Goal: Transaction & Acquisition: Purchase product/service

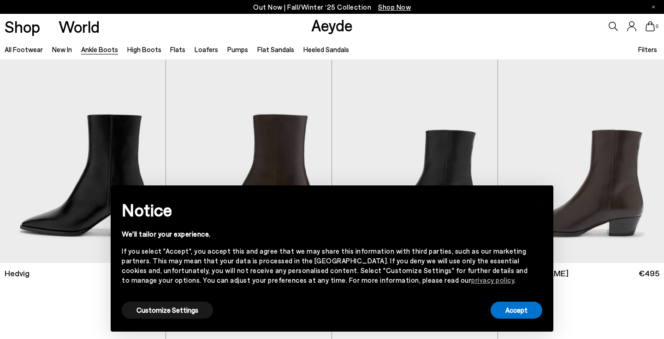
scroll to position [209, 0]
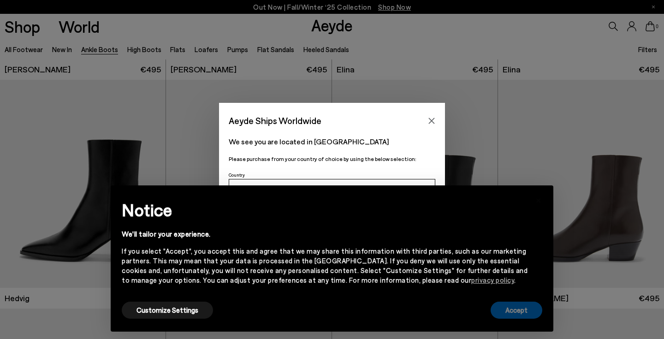
click at [517, 312] on button "Accept" at bounding box center [517, 310] width 52 height 17
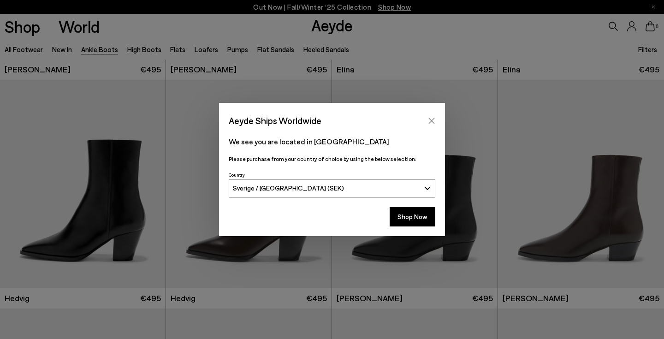
click at [431, 120] on icon "Close" at bounding box center [432, 121] width 6 height 6
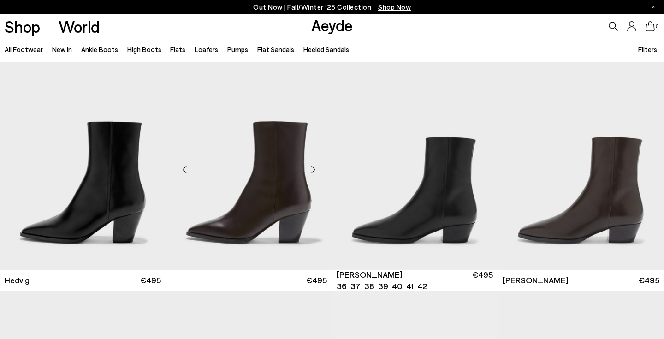
scroll to position [227, 0]
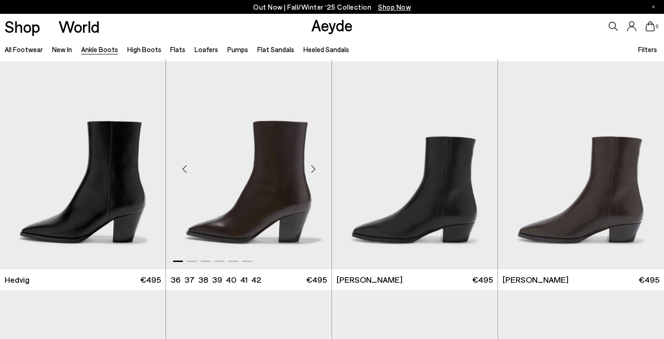
click at [313, 167] on div "Next slide" at bounding box center [313, 169] width 28 height 28
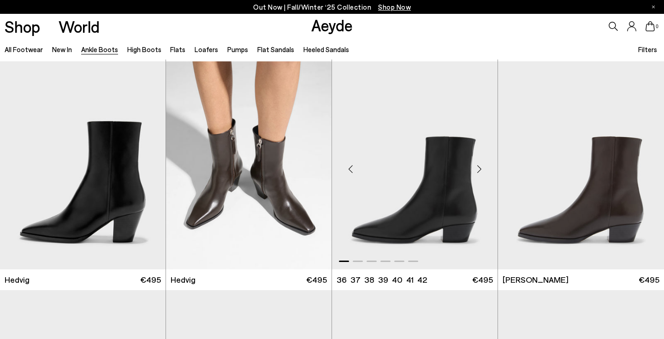
click at [477, 166] on div "Next slide" at bounding box center [479, 169] width 28 height 28
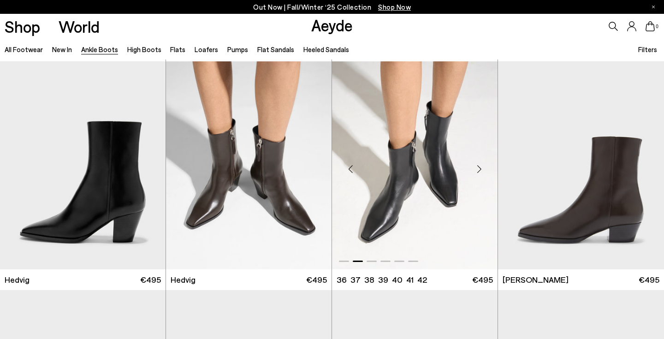
click at [477, 166] on div "Next slide" at bounding box center [479, 169] width 28 height 28
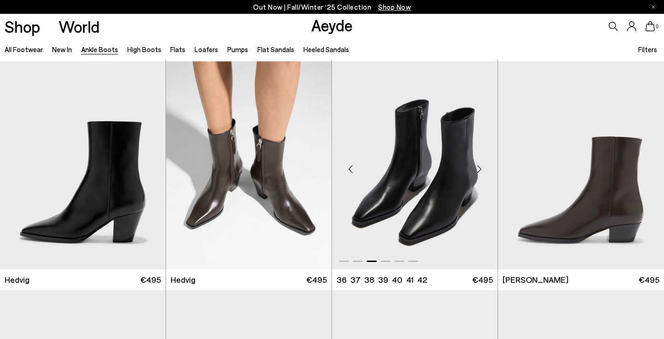
click at [477, 166] on div "Next slide" at bounding box center [479, 169] width 28 height 28
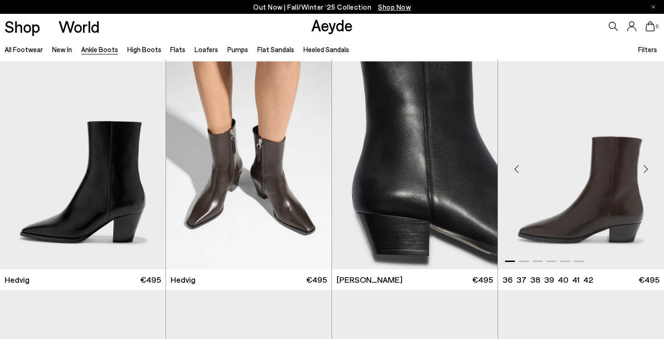
click at [646, 169] on div "Next slide" at bounding box center [646, 169] width 28 height 28
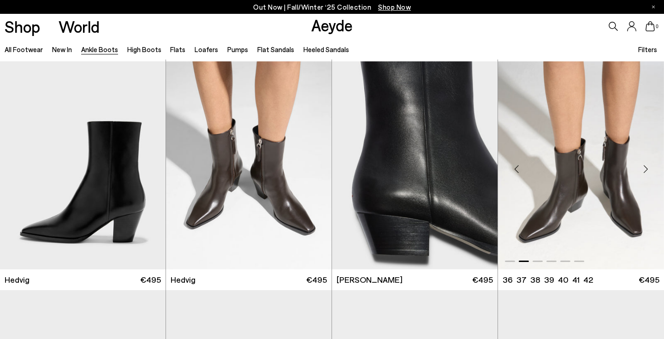
click at [646, 169] on div "Next slide" at bounding box center [646, 169] width 28 height 28
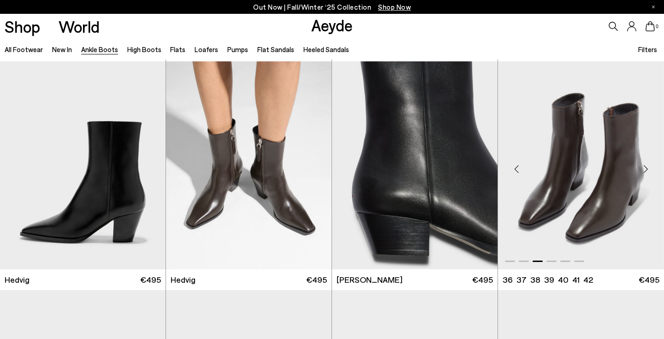
click at [646, 169] on div "Next slide" at bounding box center [646, 169] width 28 height 28
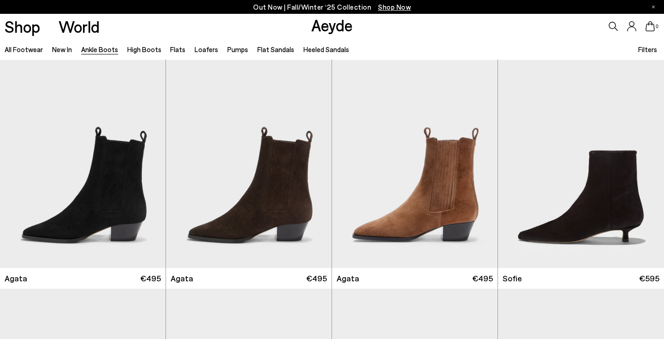
scroll to position [465, 0]
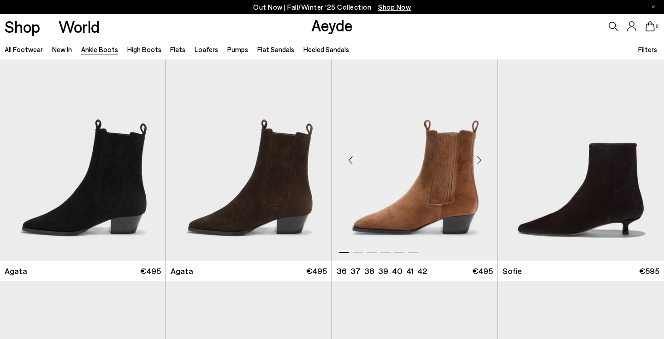
click at [479, 160] on div "Next slide" at bounding box center [479, 161] width 28 height 28
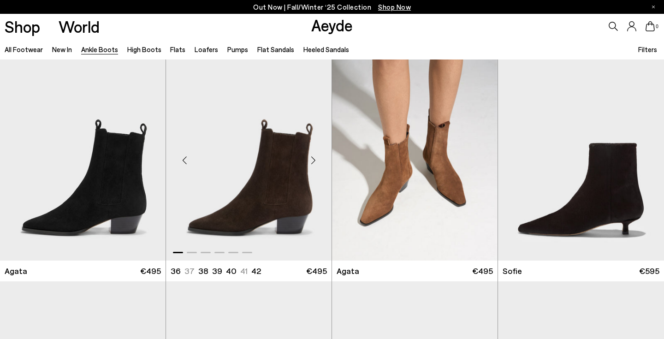
click at [311, 160] on div "Next slide" at bounding box center [313, 161] width 28 height 28
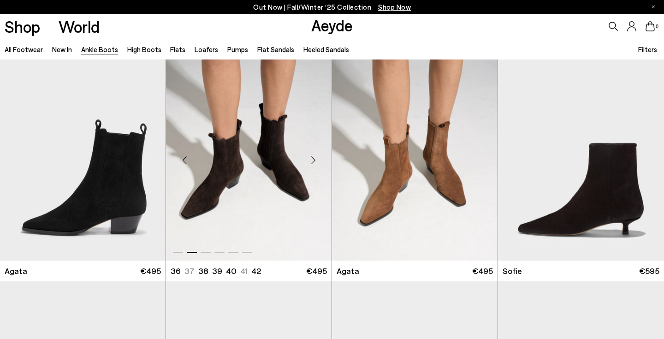
click at [314, 161] on div "Next slide" at bounding box center [313, 161] width 28 height 28
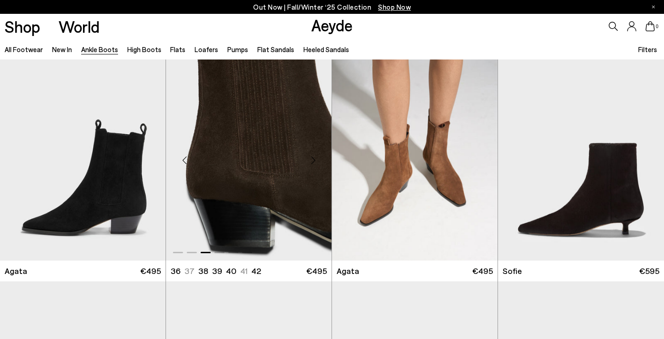
click at [314, 161] on div "Next slide" at bounding box center [313, 161] width 28 height 28
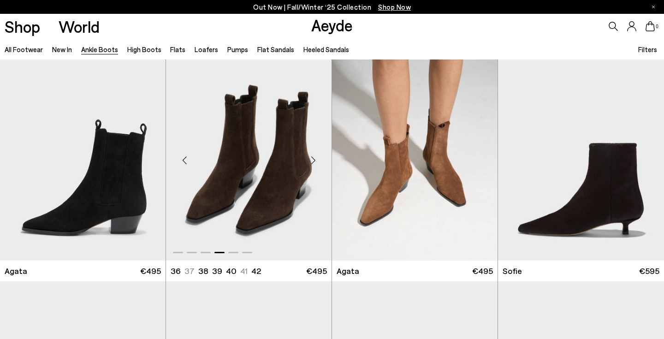
click at [314, 161] on div "Next slide" at bounding box center [313, 161] width 28 height 28
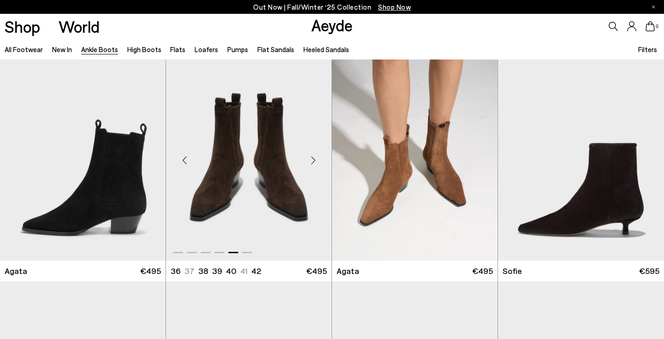
click at [314, 161] on div "Next slide" at bounding box center [313, 161] width 28 height 28
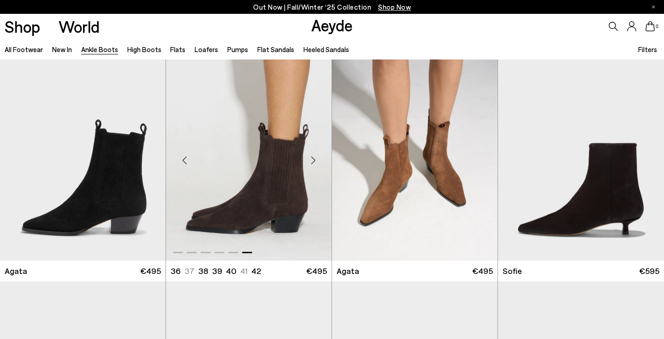
click at [314, 161] on div "Next slide" at bounding box center [313, 161] width 28 height 28
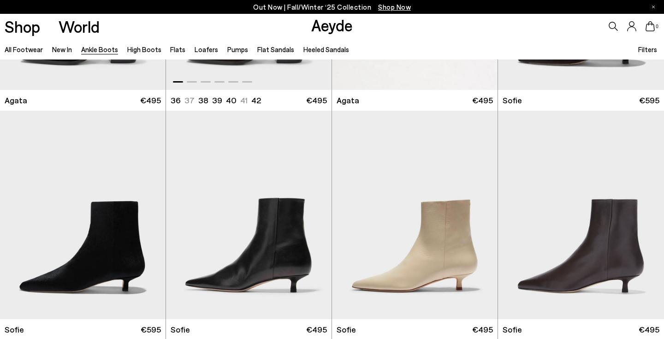
scroll to position [669, 0]
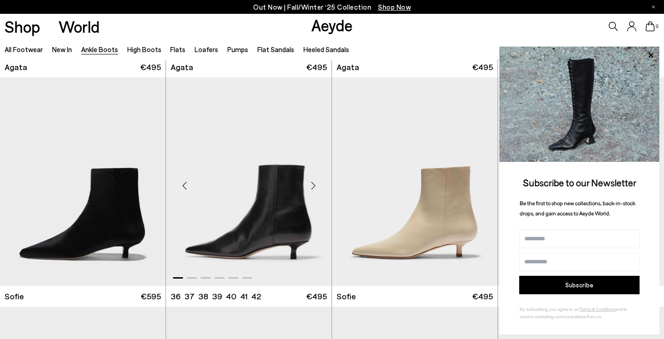
click at [312, 187] on div "Next slide" at bounding box center [313, 186] width 28 height 28
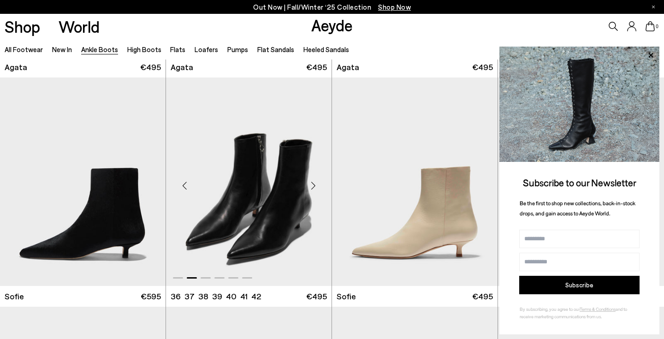
click at [312, 187] on div "Next slide" at bounding box center [313, 186] width 28 height 28
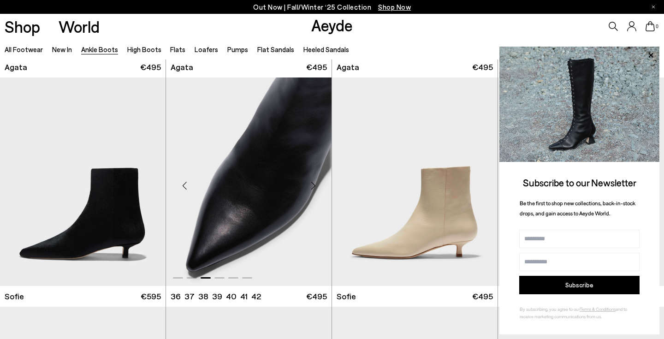
click at [312, 187] on div "Next slide" at bounding box center [313, 186] width 28 height 28
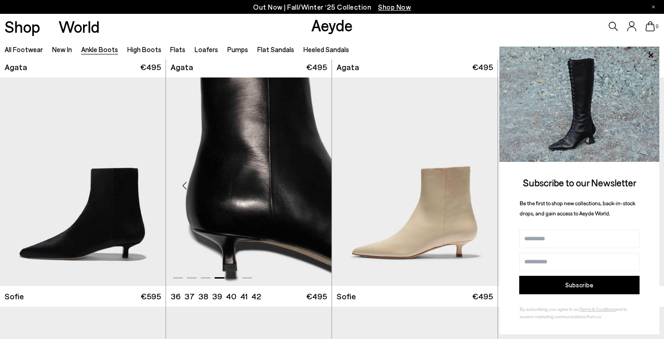
click at [312, 187] on div "Next slide" at bounding box center [313, 186] width 28 height 28
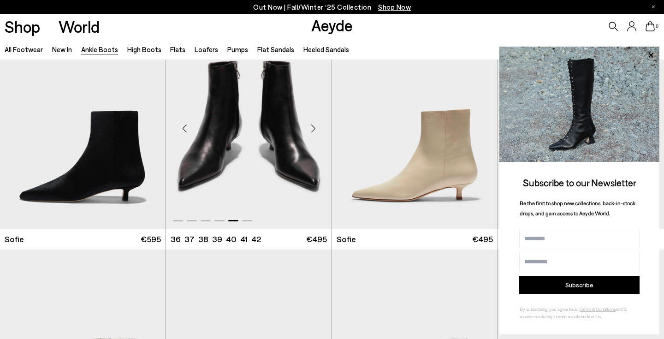
scroll to position [742, 0]
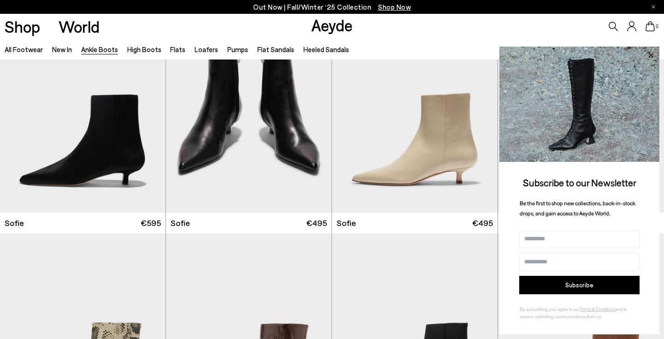
click at [650, 53] on icon at bounding box center [651, 55] width 12 height 12
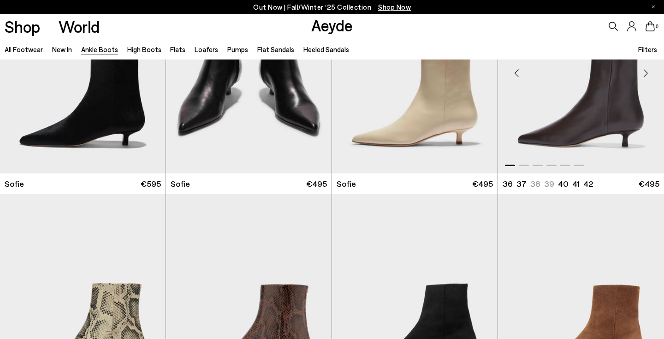
scroll to position [728, 0]
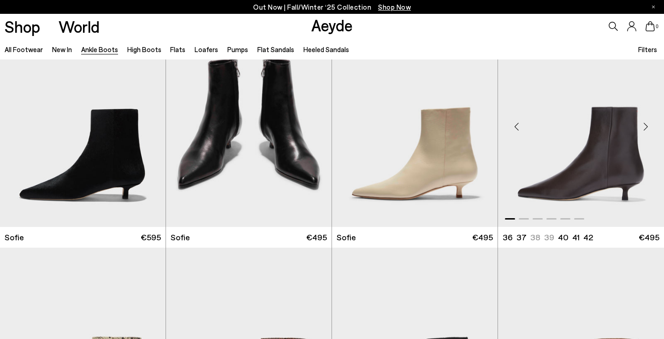
click at [646, 126] on div "Next slide" at bounding box center [646, 127] width 28 height 28
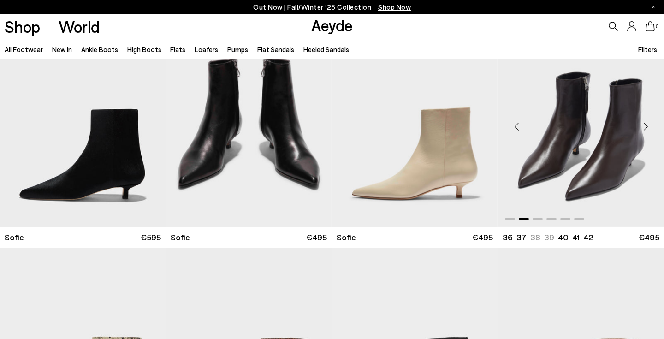
click at [646, 126] on div "Next slide" at bounding box center [646, 127] width 28 height 28
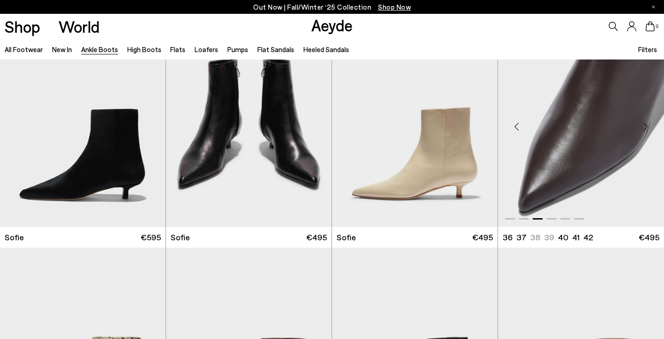
click at [646, 126] on div "Next slide" at bounding box center [646, 127] width 28 height 28
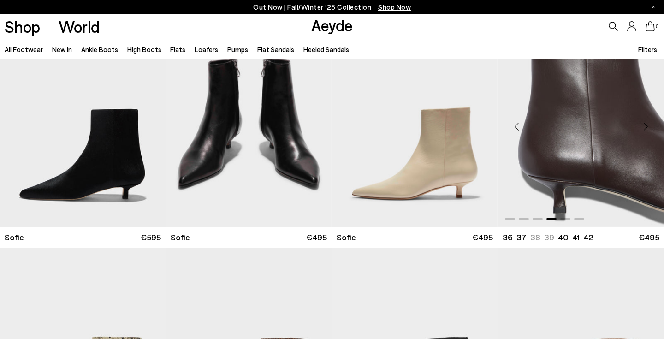
click at [646, 126] on div "Next slide" at bounding box center [646, 127] width 28 height 28
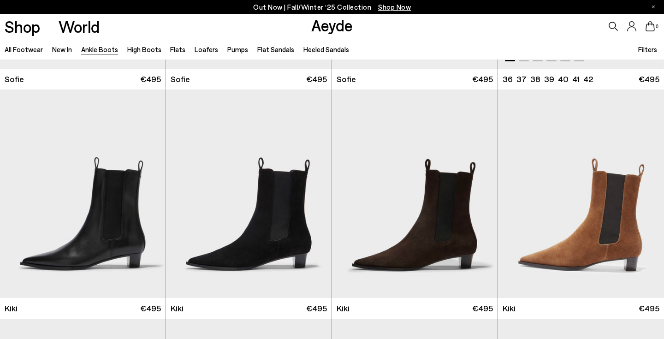
scroll to position [1115, 0]
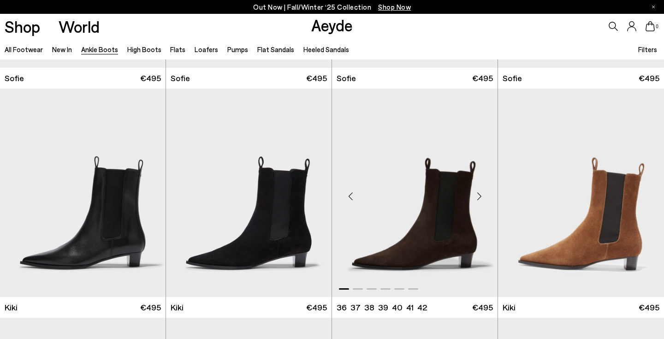
click at [479, 196] on div "Next slide" at bounding box center [479, 197] width 28 height 28
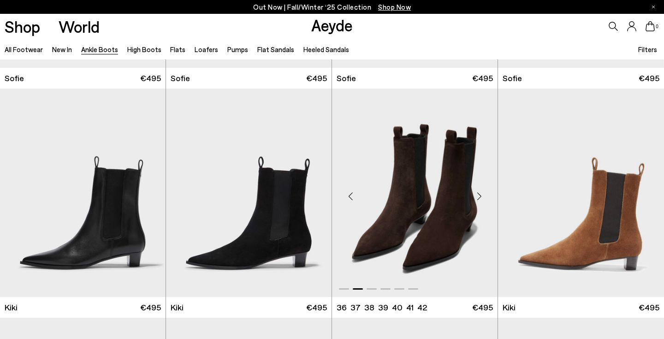
click at [479, 196] on div "Next slide" at bounding box center [479, 197] width 28 height 28
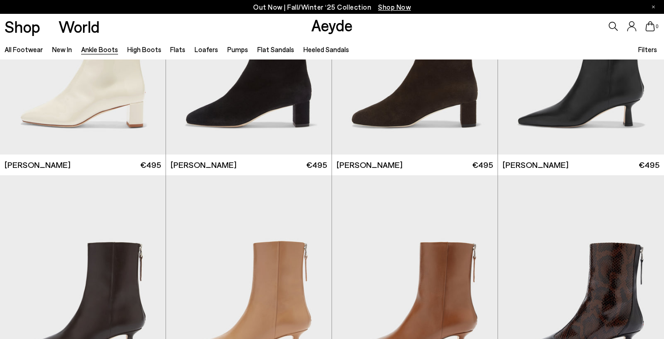
scroll to position [1999, 0]
